Goal: Check status: Check status

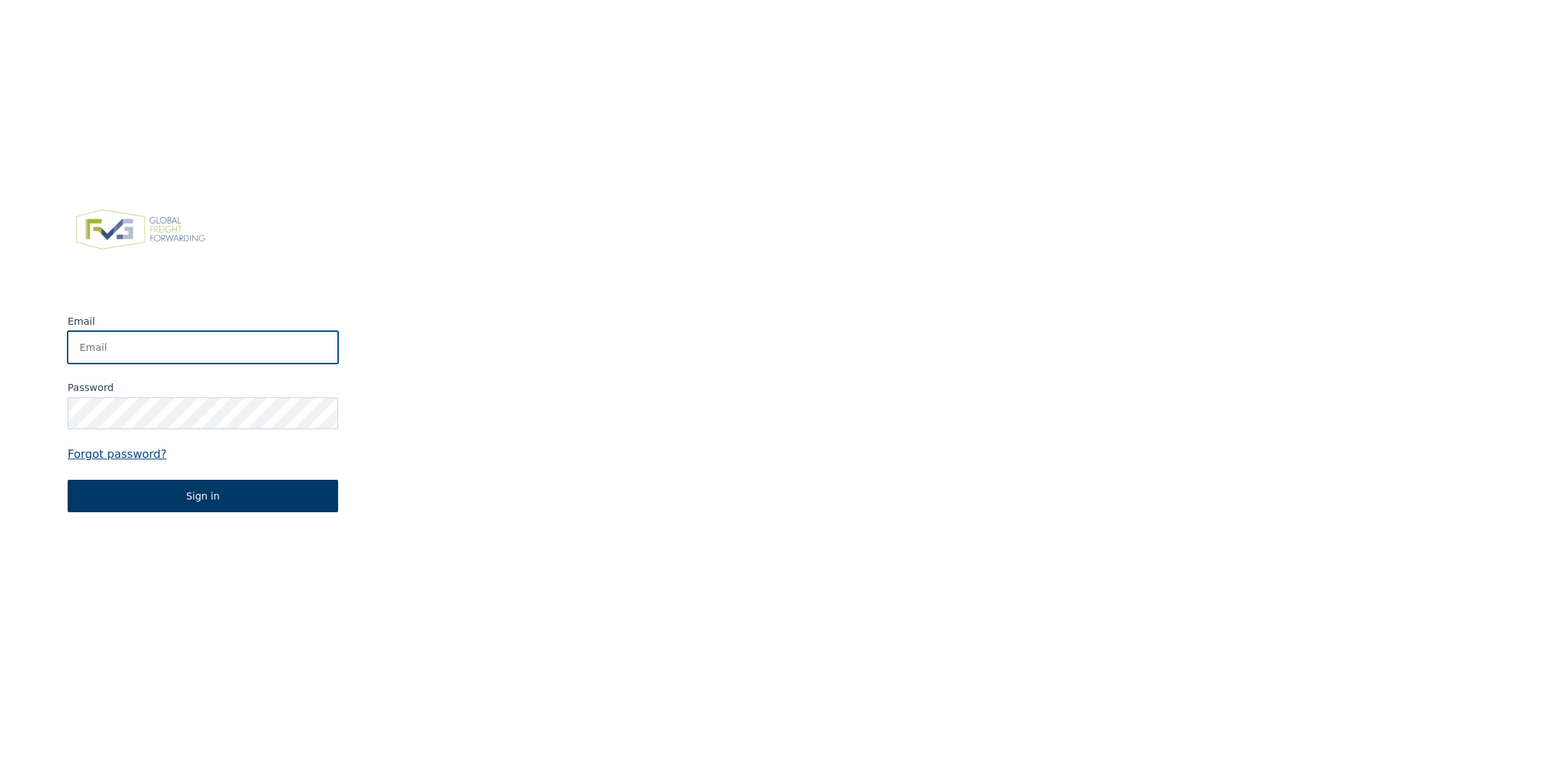
type input "[PERSON_NAME][EMAIL_ADDRESS][DOMAIN_NAME]"
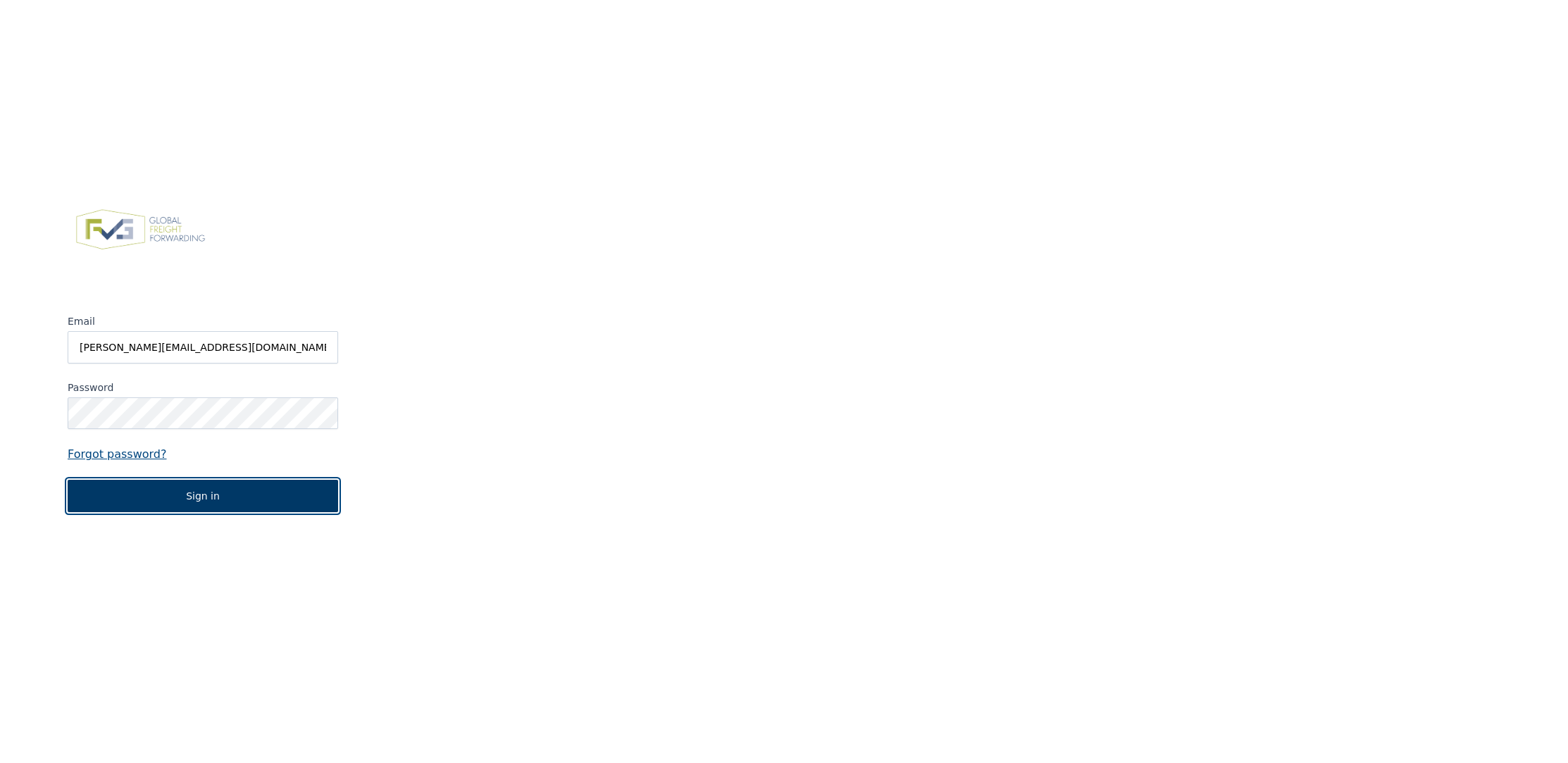
click at [283, 488] on button "Sign in" at bounding box center [203, 496] width 271 height 32
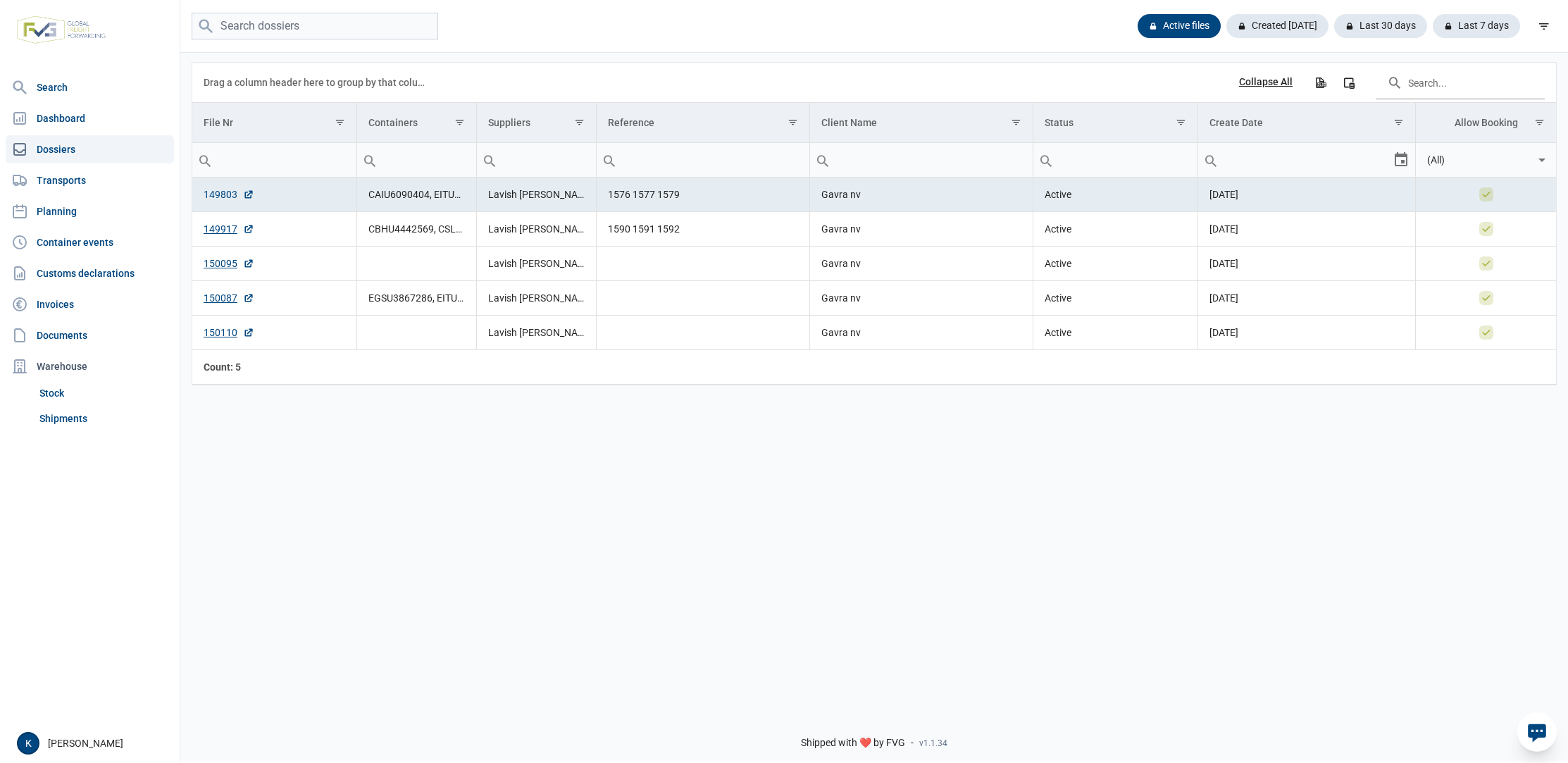
click at [221, 195] on link "149803" at bounding box center [229, 195] width 51 height 14
